Goal: Check status: Check status

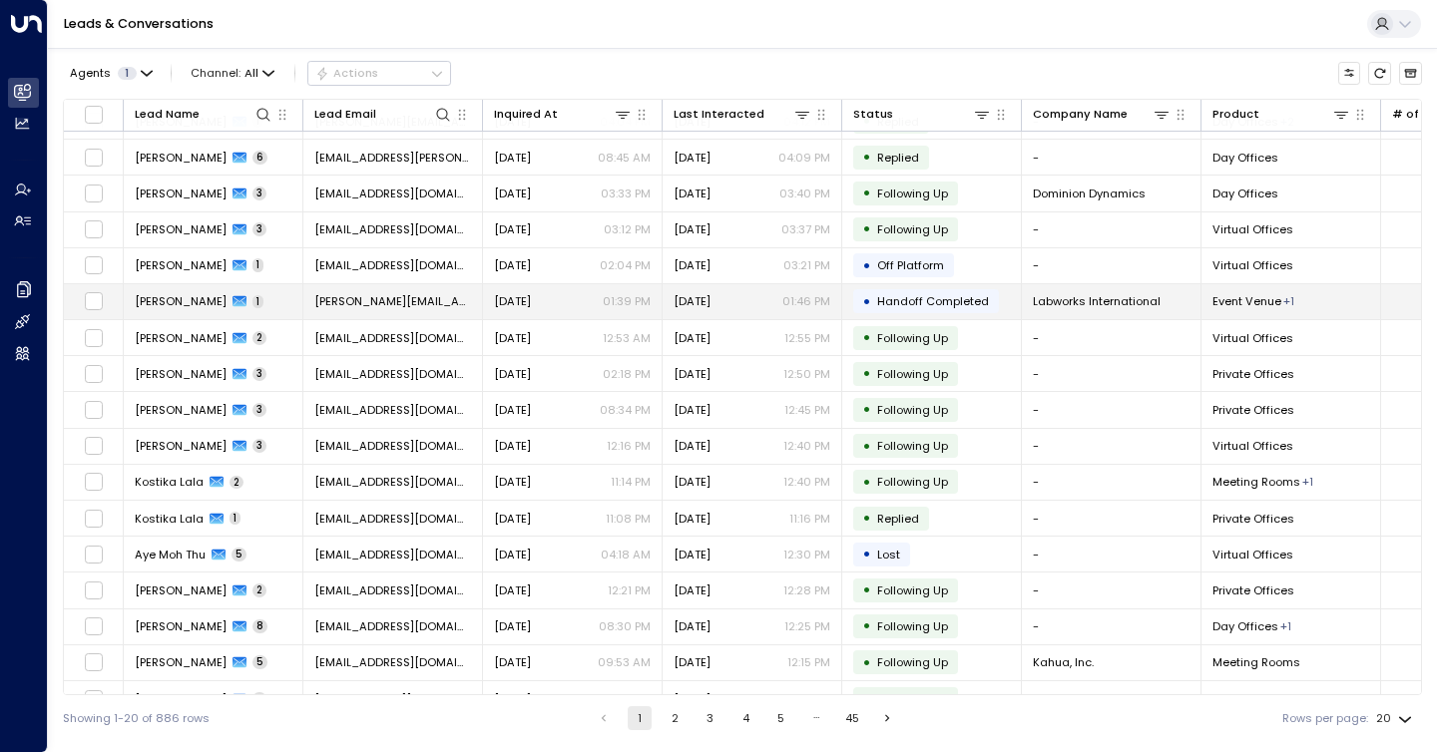
scroll to position [133, 0]
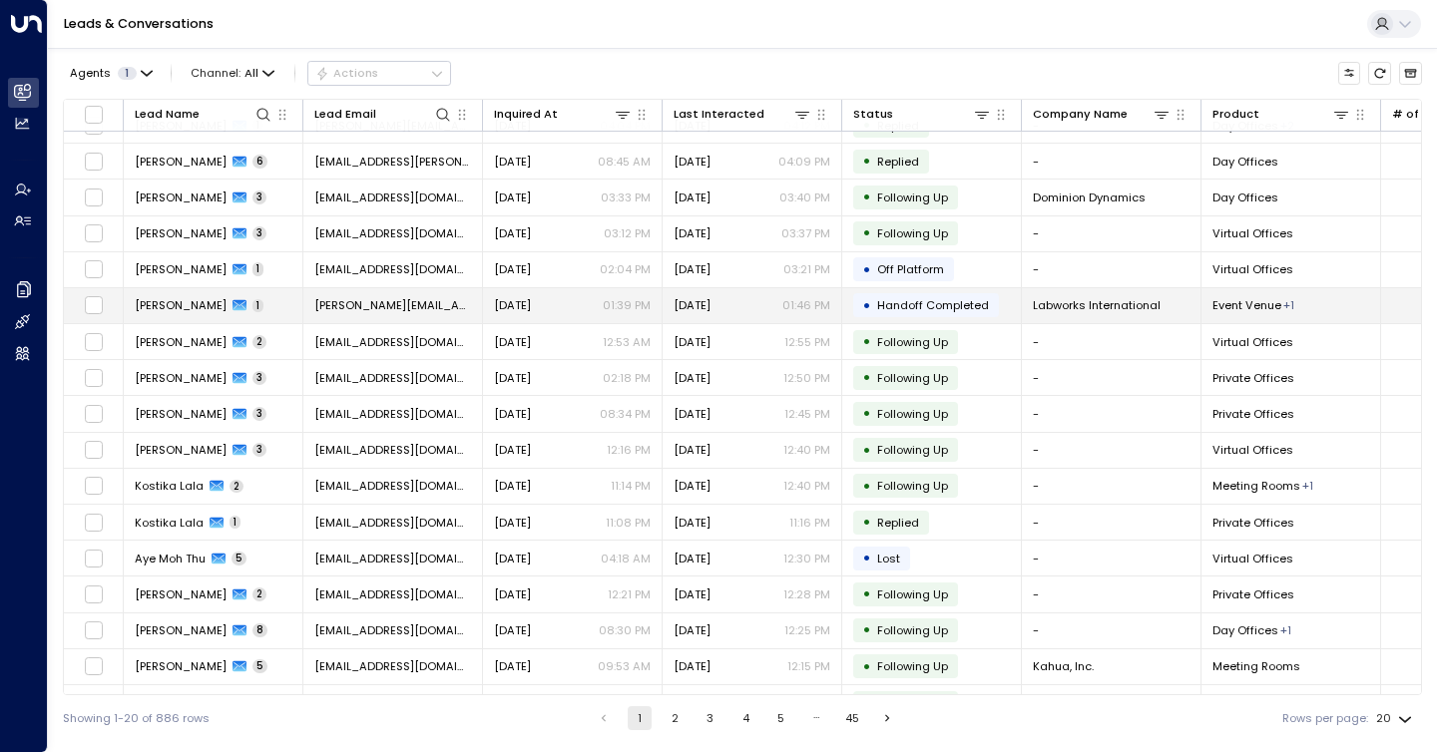
click at [710, 303] on span "[DATE]" at bounding box center [691, 305] width 37 height 16
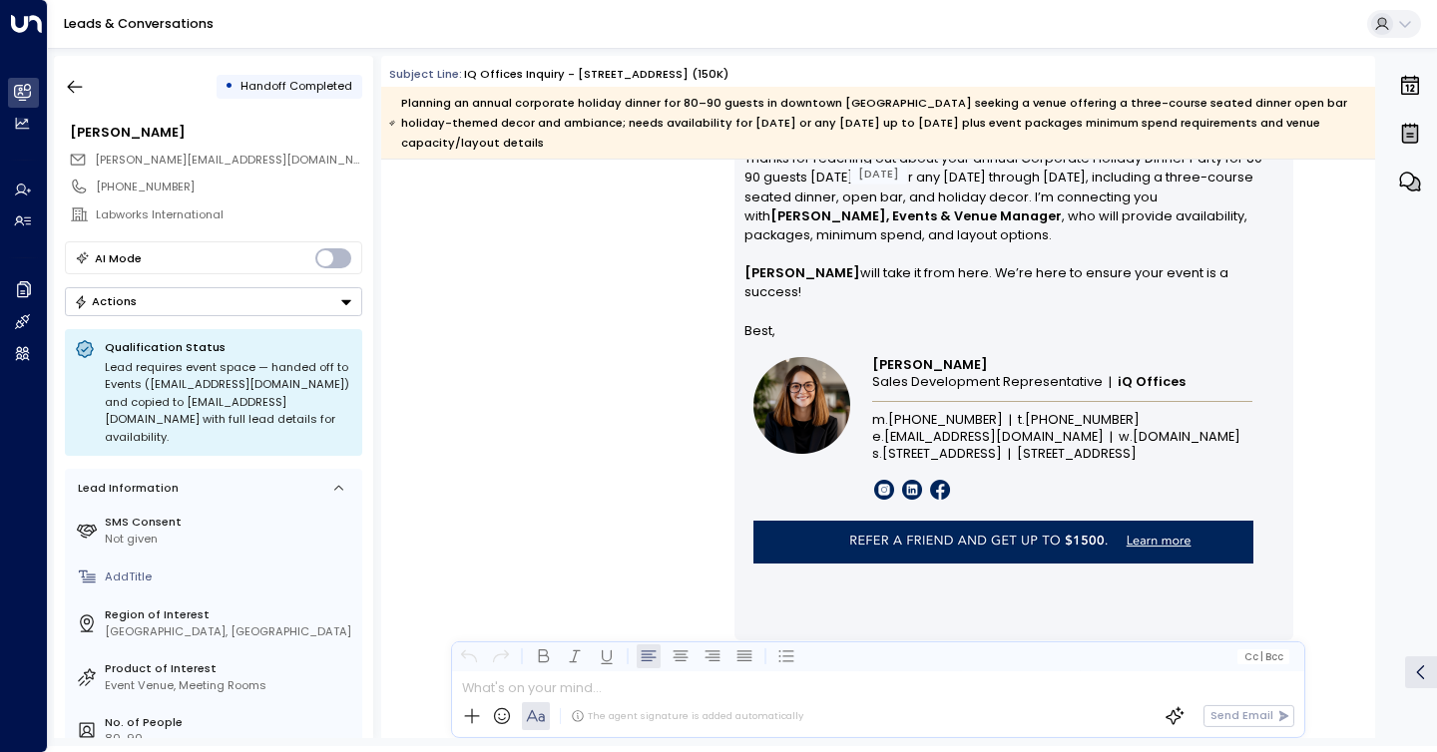
scroll to position [1375, 0]
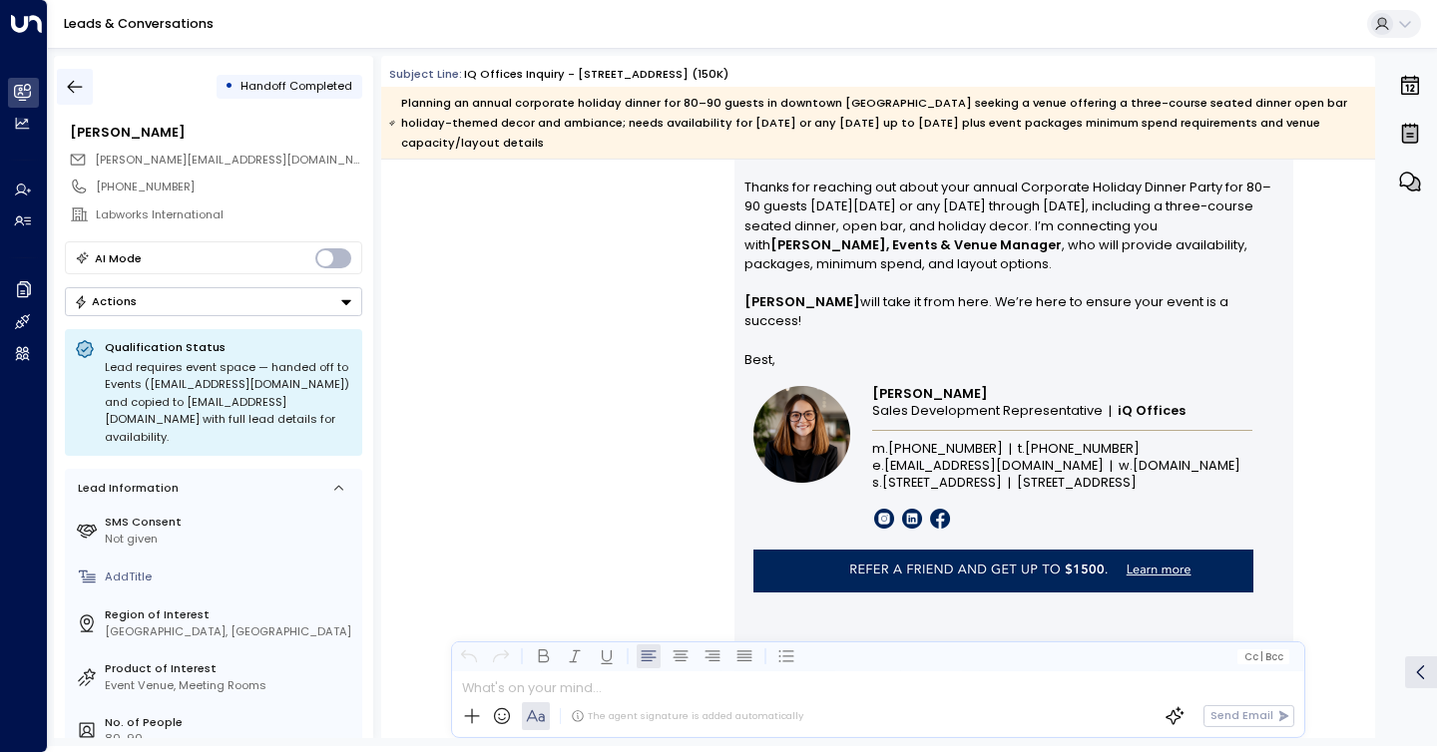
click at [79, 87] on icon "button" at bounding box center [75, 87] width 15 height 13
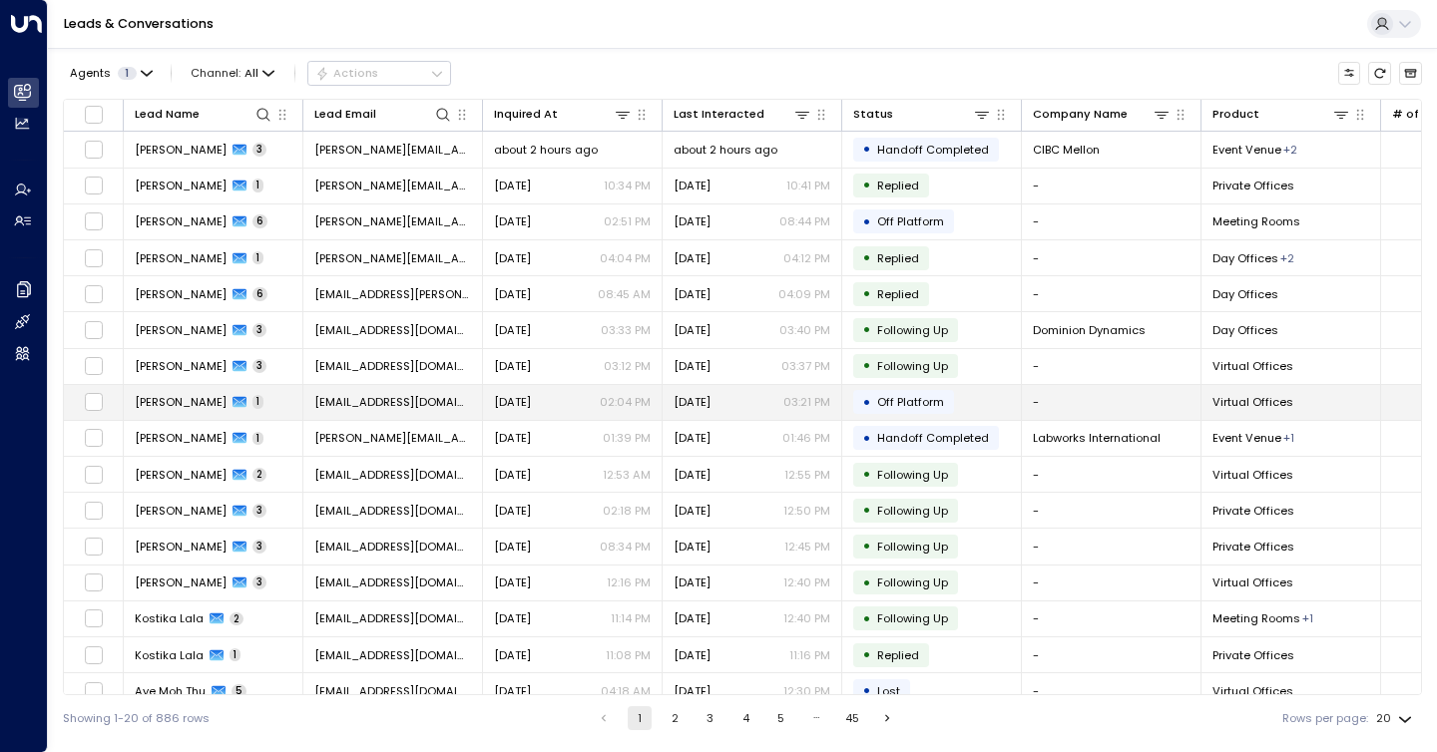
click at [830, 402] on td "[DATE] 03:21 PM" at bounding box center [752, 402] width 180 height 35
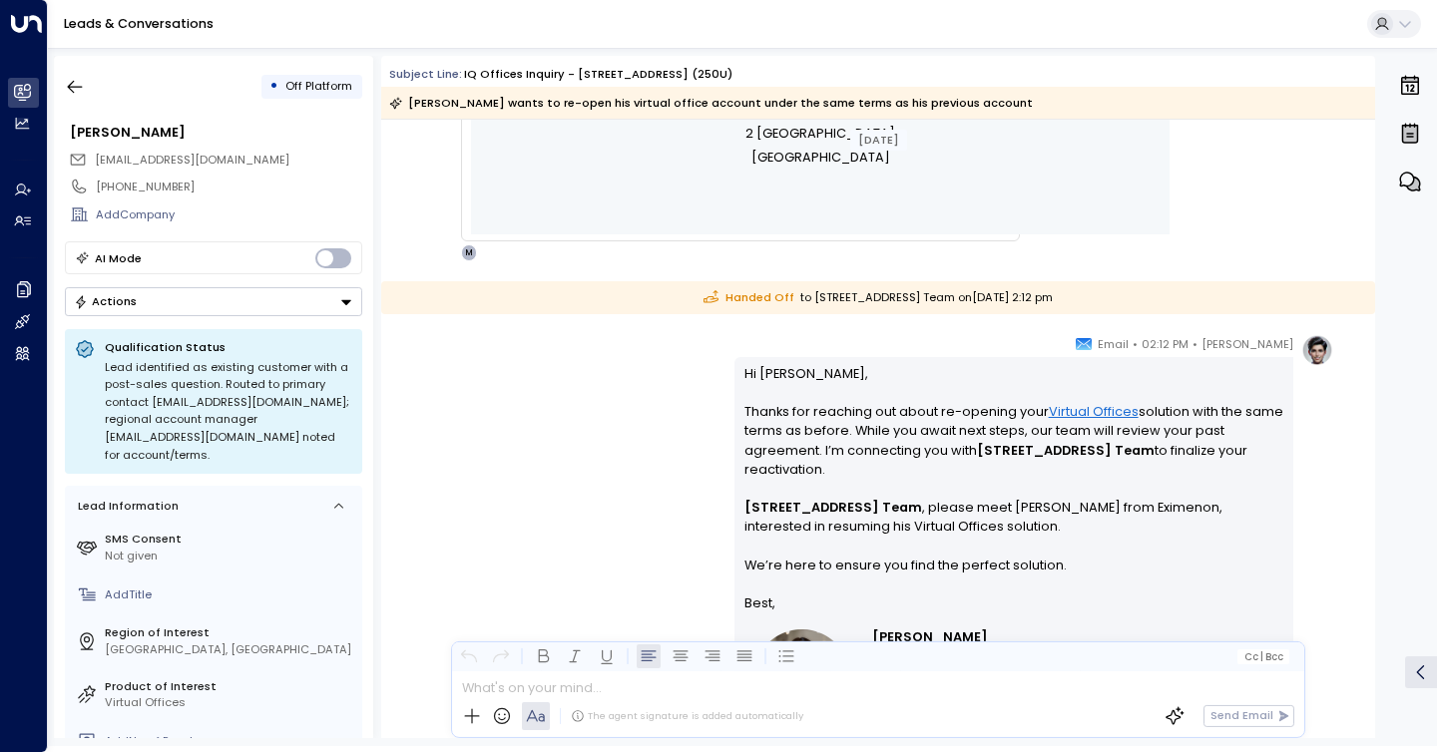
scroll to position [947, 0]
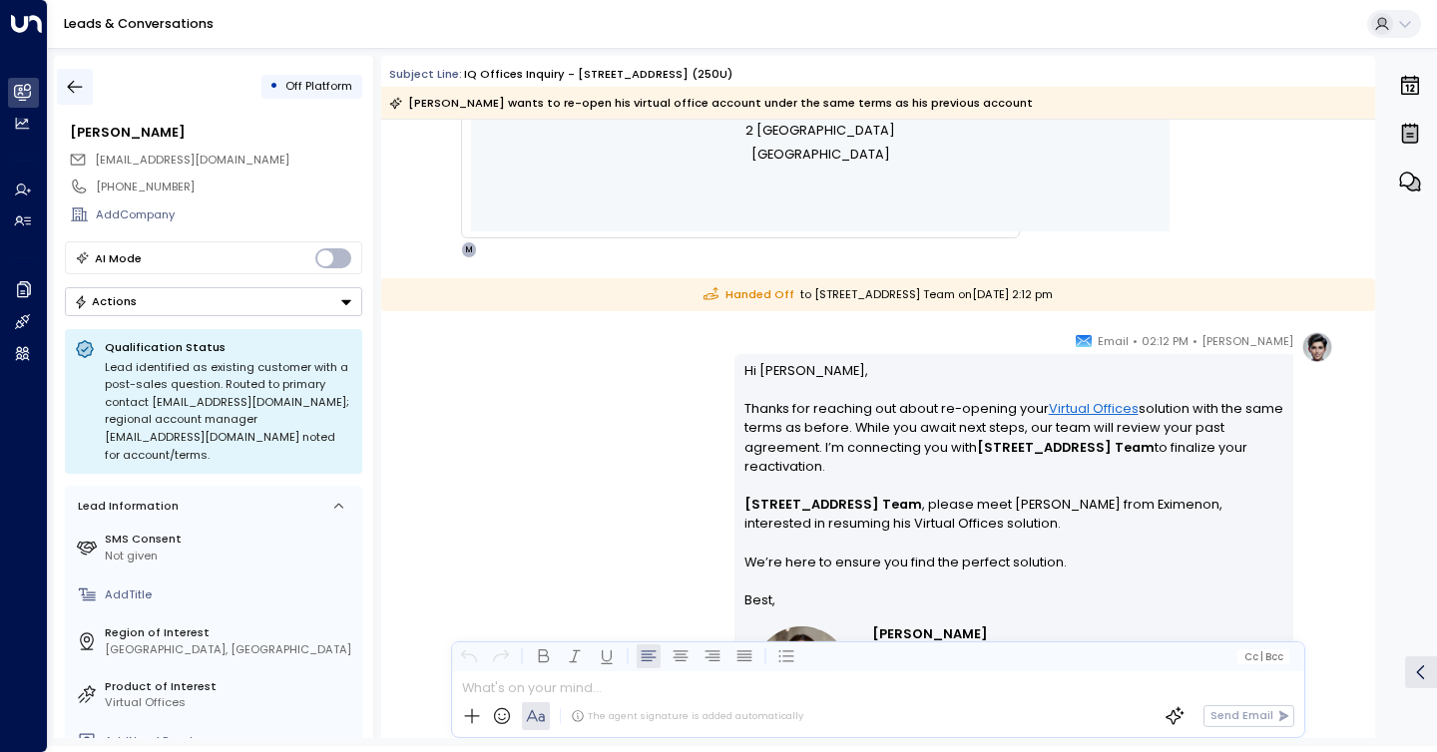
click at [77, 75] on button "button" at bounding box center [75, 87] width 36 height 36
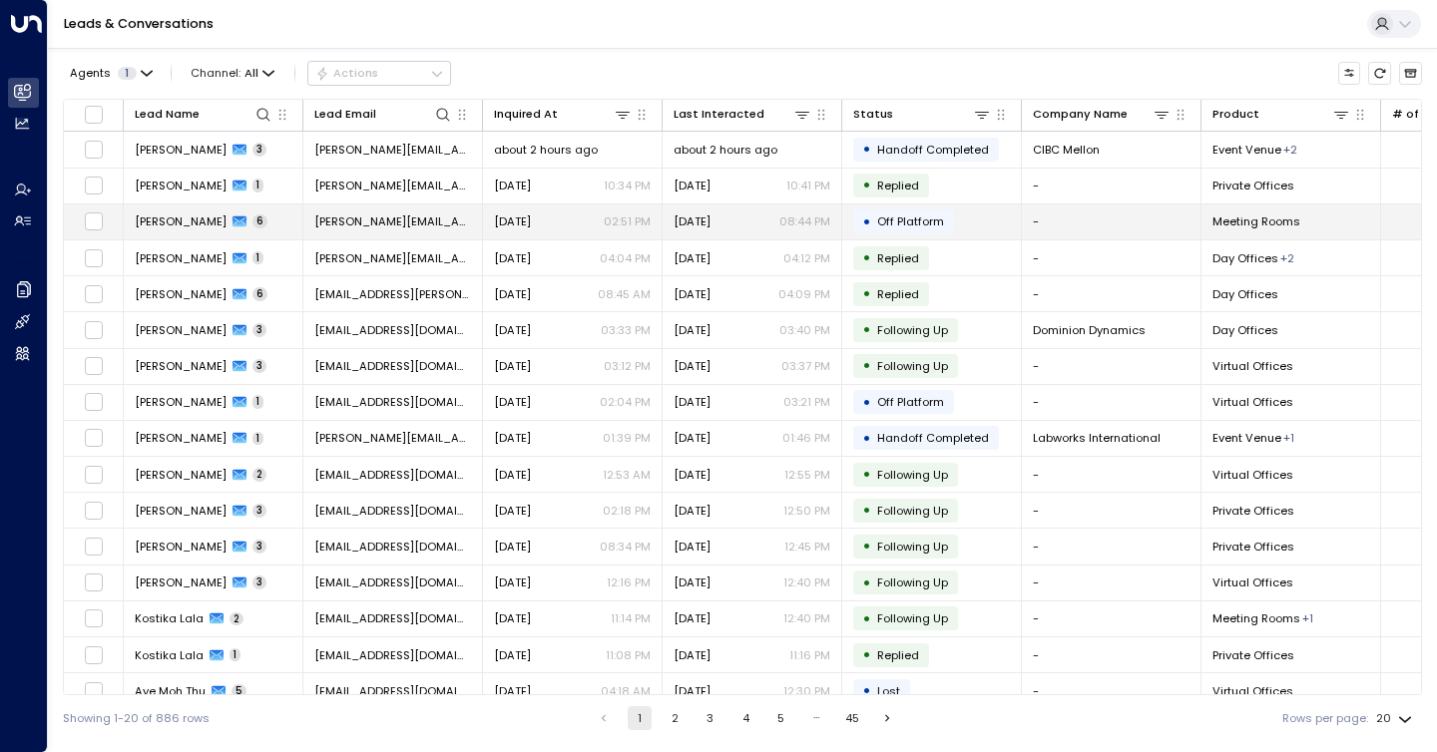
click at [754, 220] on div "[DATE] 08:44 PM" at bounding box center [751, 221] width 157 height 16
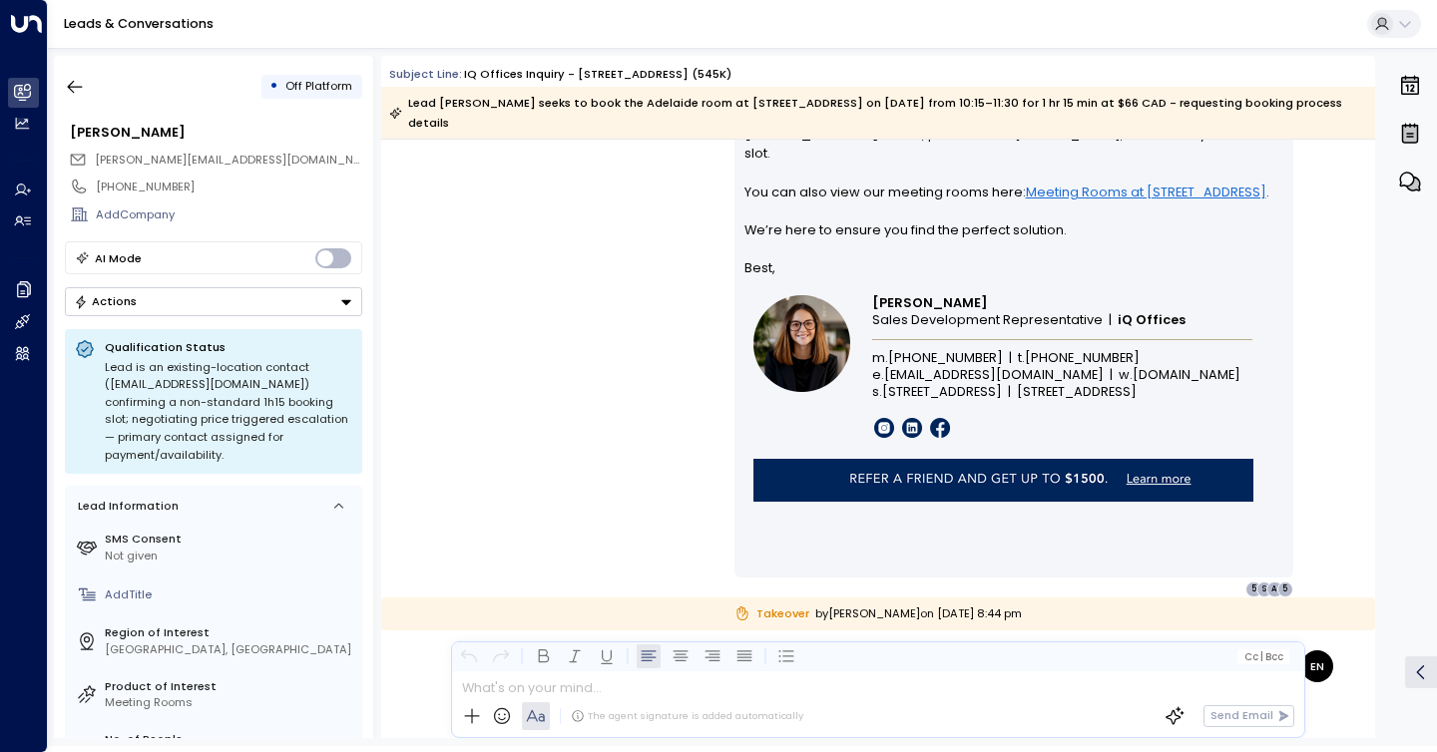
scroll to position [3515, 0]
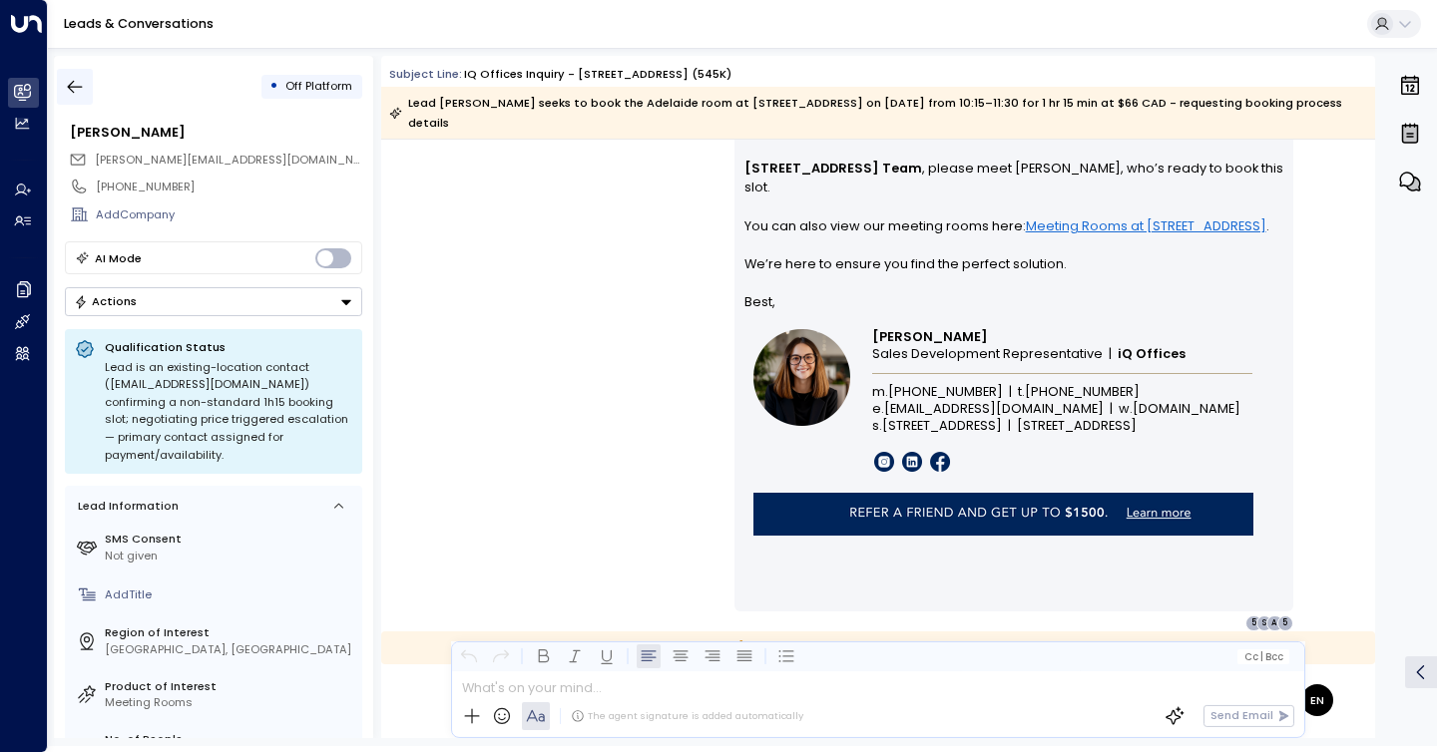
click at [73, 91] on icon "button" at bounding box center [75, 87] width 15 height 13
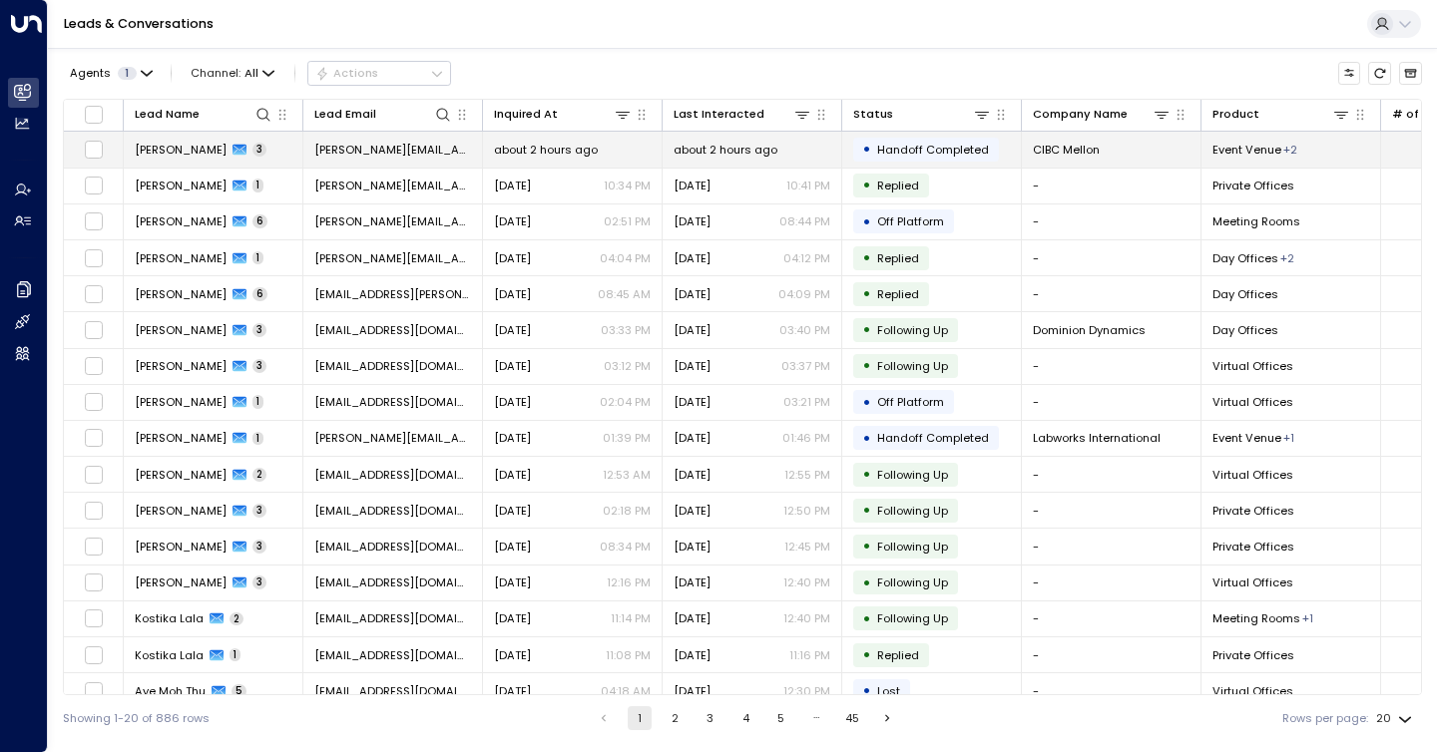
click at [776, 157] on div "about 2 hours ago" at bounding box center [751, 150] width 157 height 16
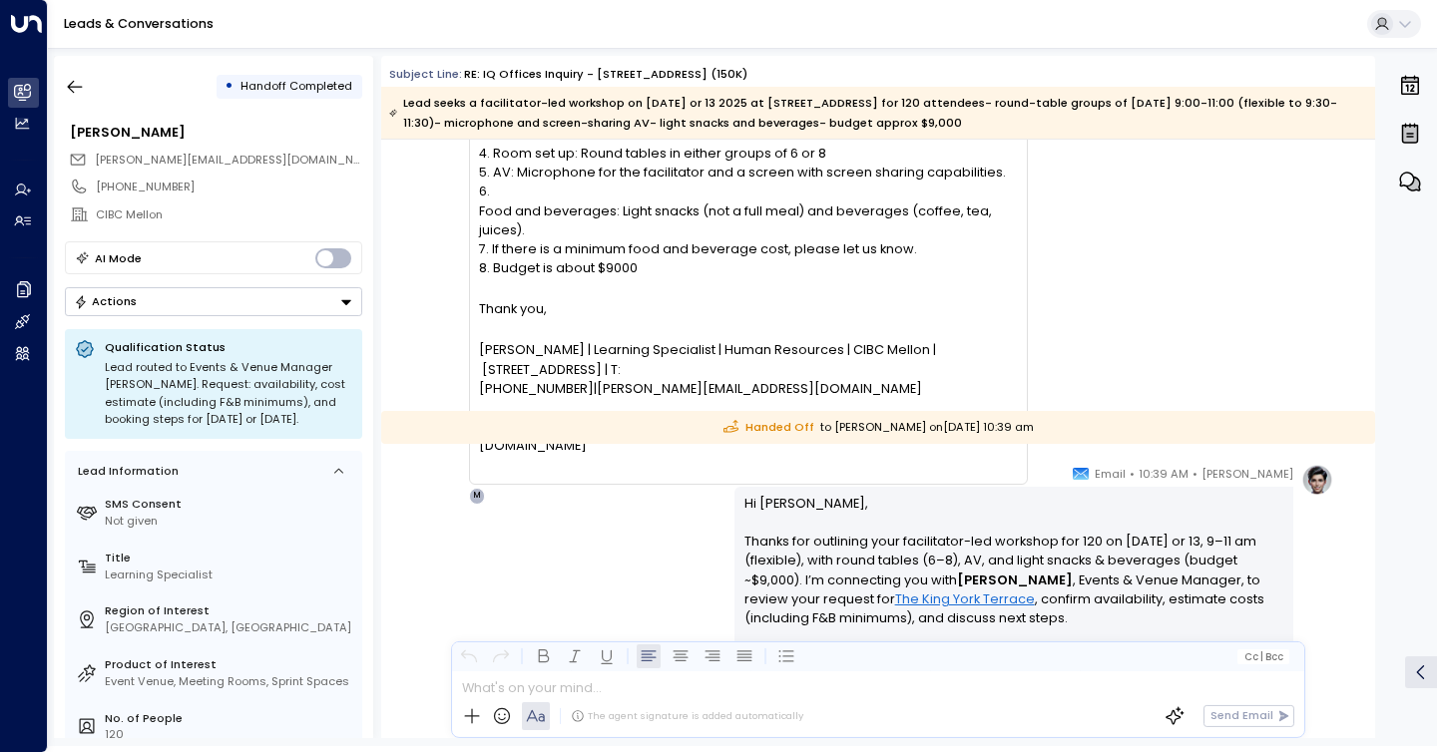
scroll to position [2354, 0]
